Goal: Information Seeking & Learning: Learn about a topic

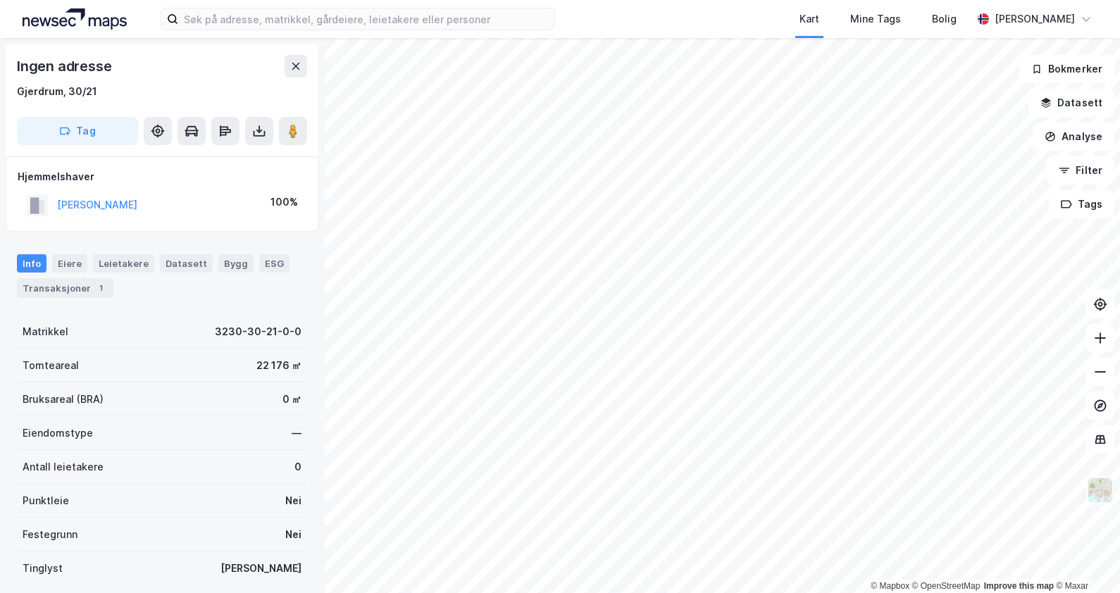
click at [1098, 487] on img at bounding box center [1100, 490] width 27 height 27
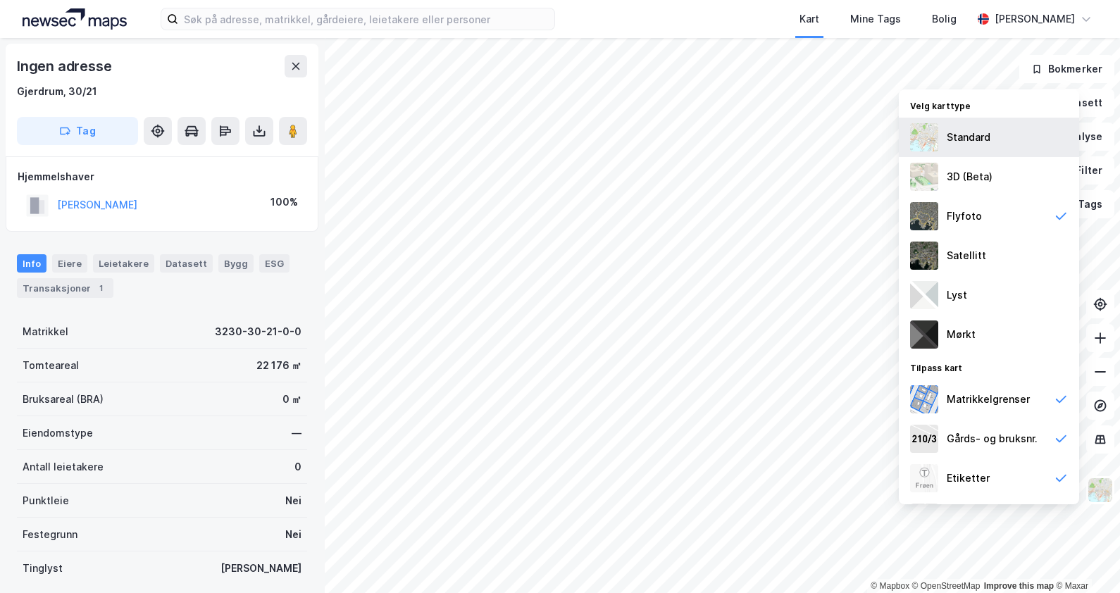
click at [964, 130] on div "Standard" at bounding box center [969, 137] width 44 height 17
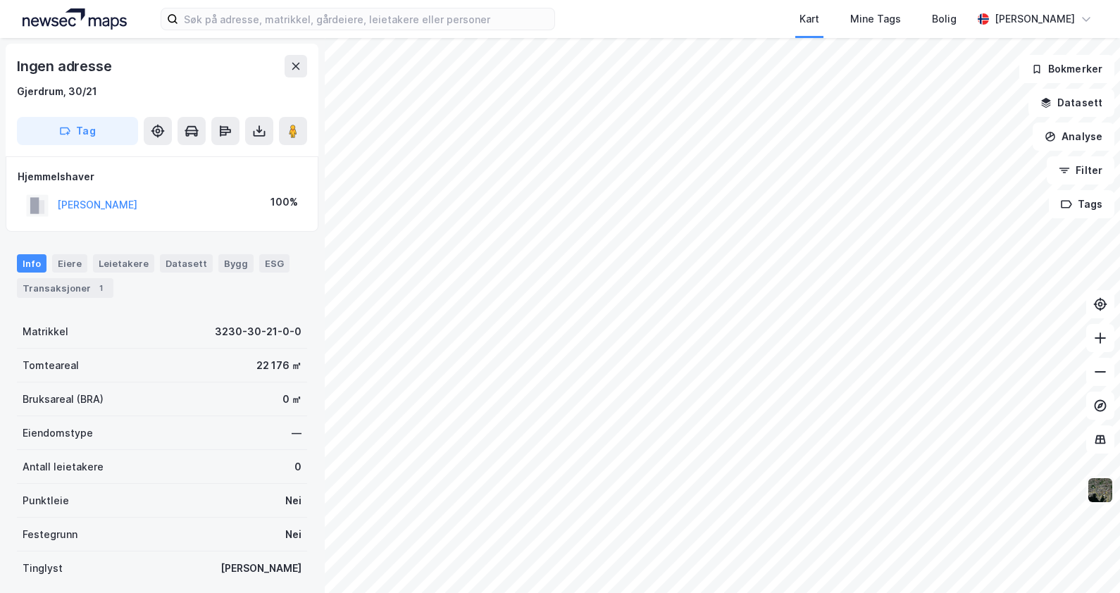
click at [1105, 497] on img at bounding box center [1100, 490] width 27 height 27
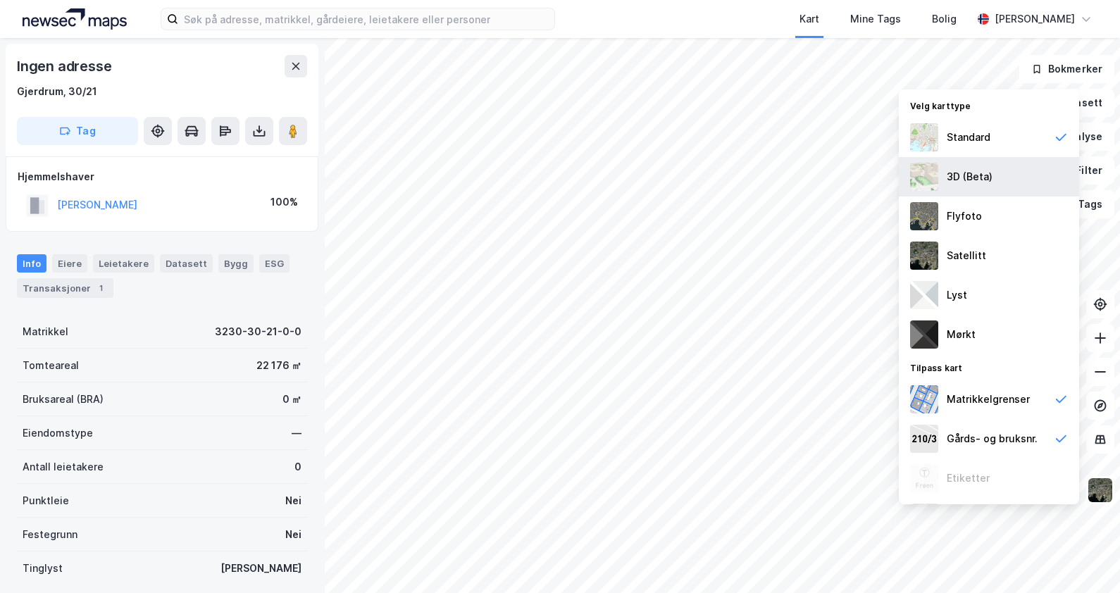
click at [1001, 173] on div "3D (Beta)" at bounding box center [989, 176] width 180 height 39
